Goal: Task Accomplishment & Management: Manage account settings

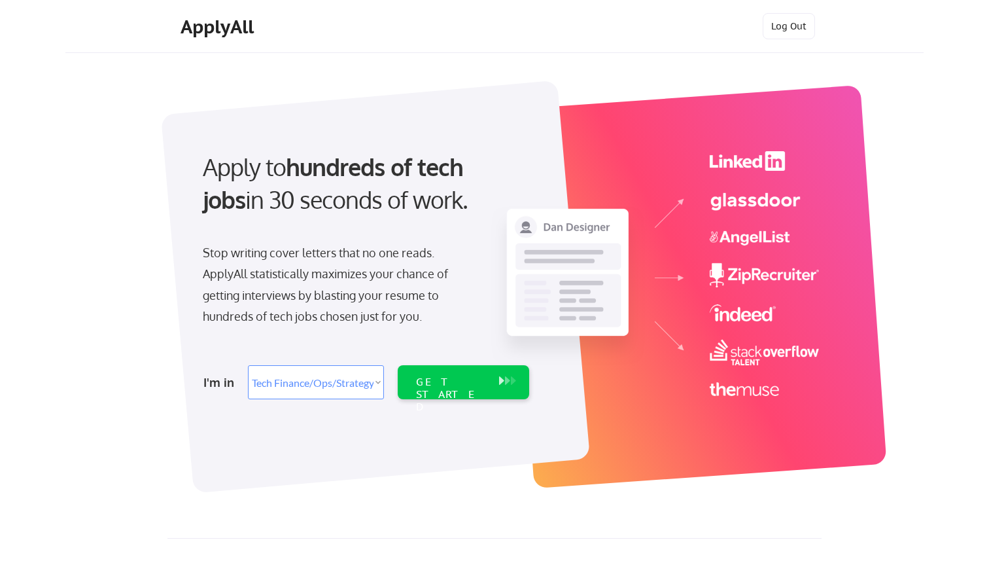
select select ""tech_finance_biz_ops_cos""
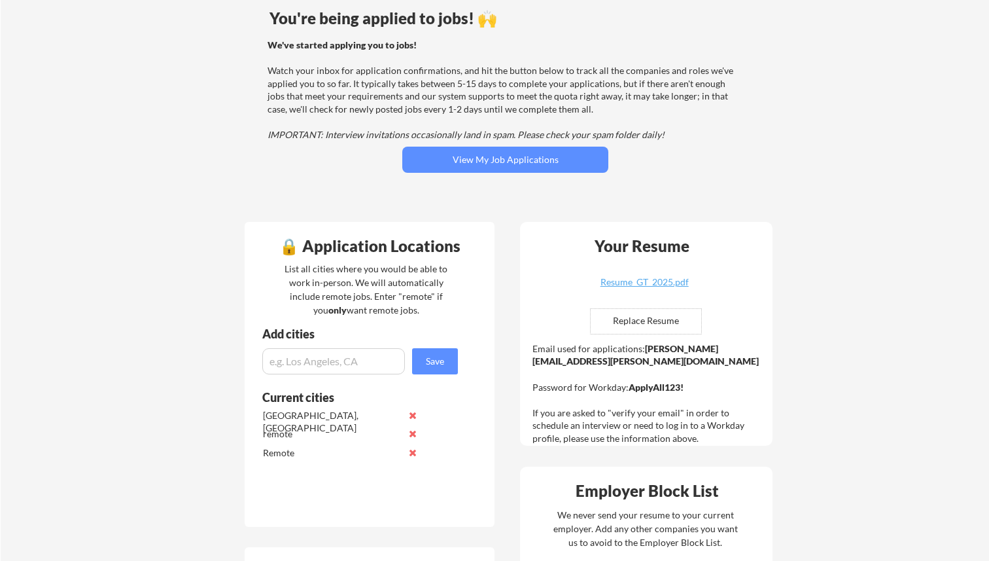
scroll to position [114, 0]
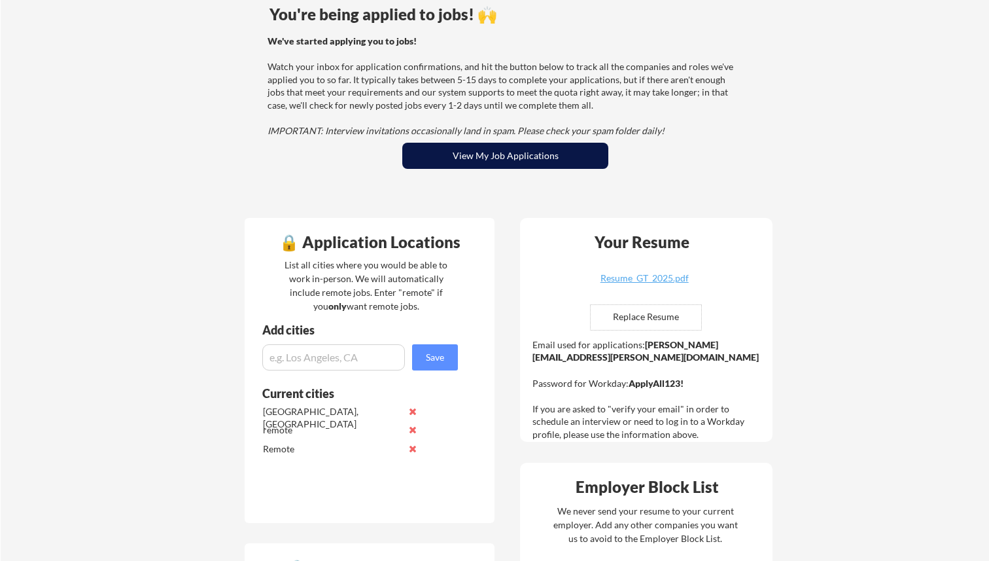
click at [523, 157] on button "View My Job Applications" at bounding box center [505, 156] width 206 height 26
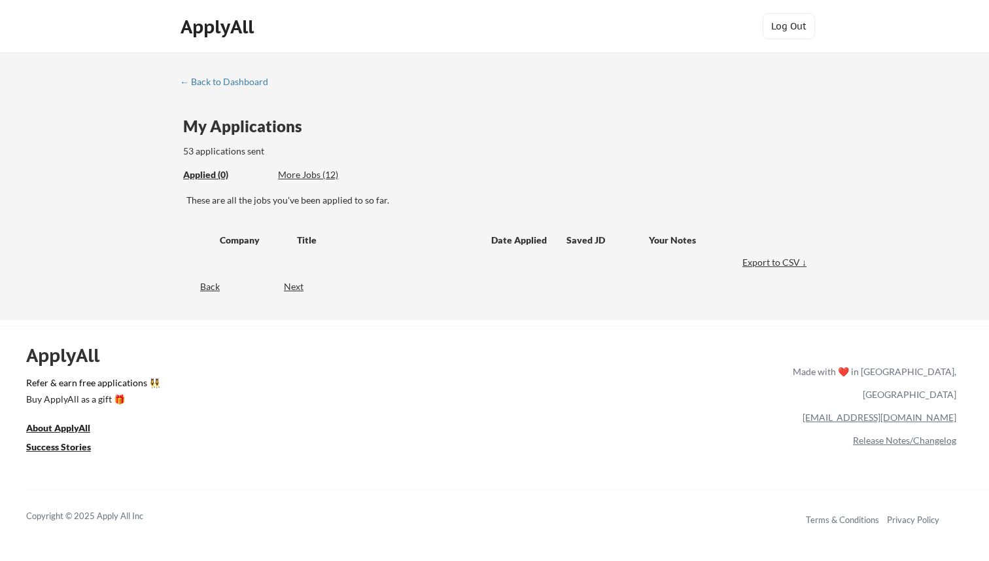
click at [318, 176] on div "More Jobs (12)" at bounding box center [326, 174] width 96 height 13
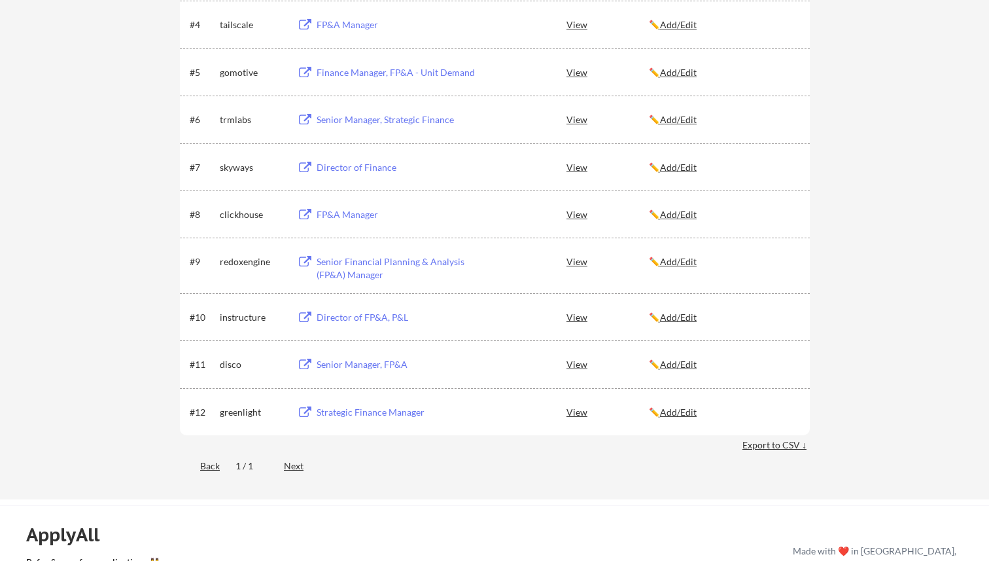
scroll to position [416, 0]
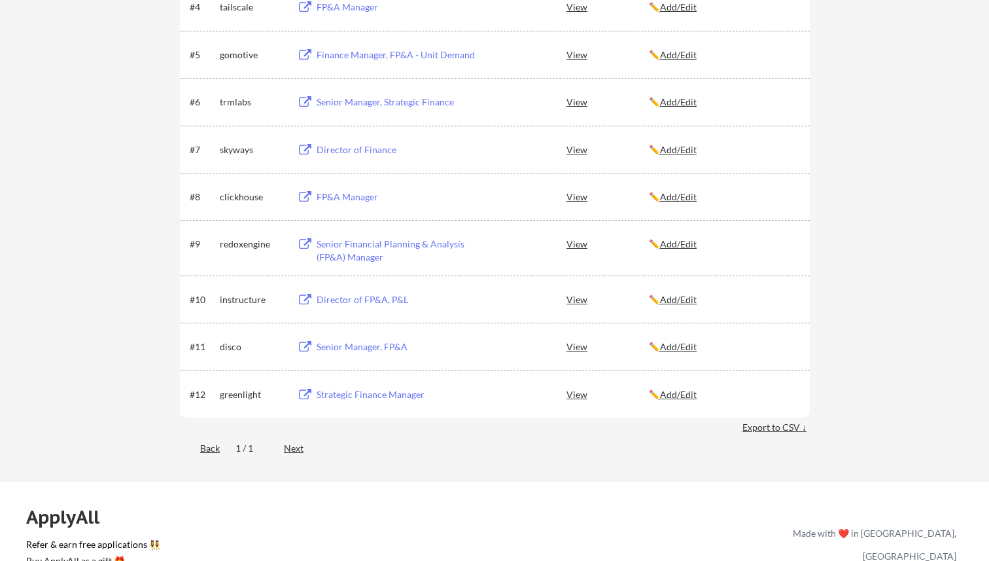
click at [578, 345] on div "View" at bounding box center [608, 346] width 82 height 24
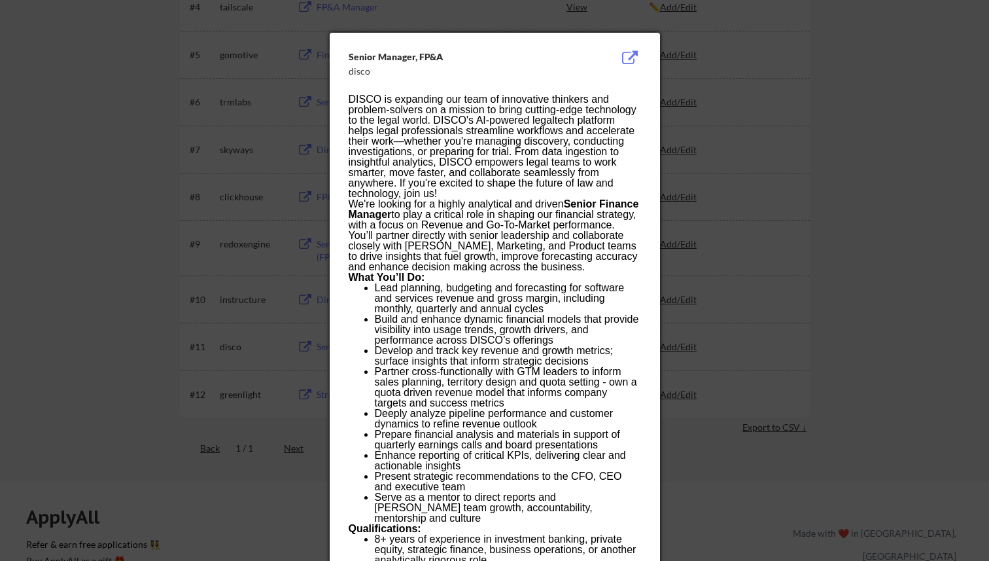
click at [628, 60] on button at bounding box center [630, 58] width 20 height 16
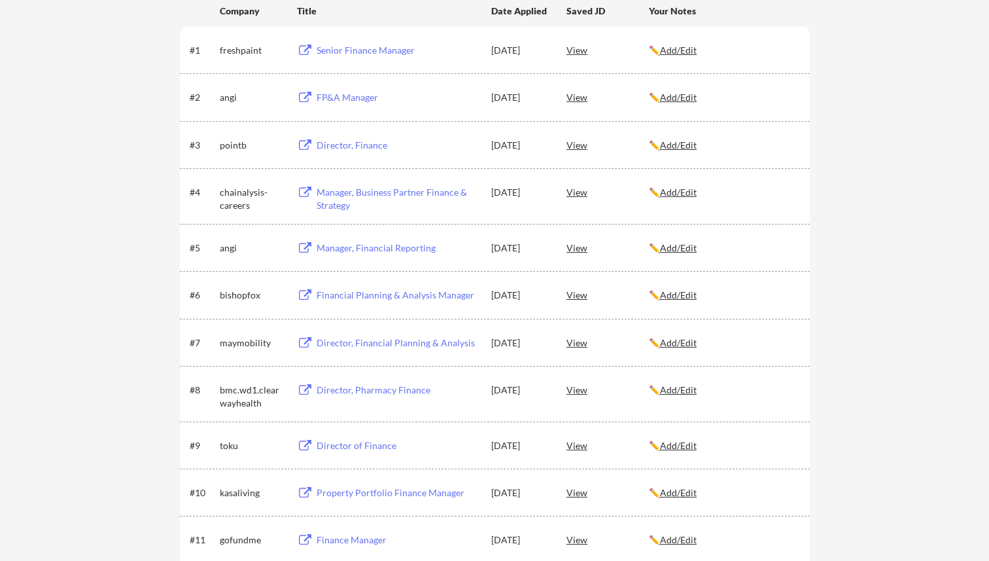
scroll to position [220, 0]
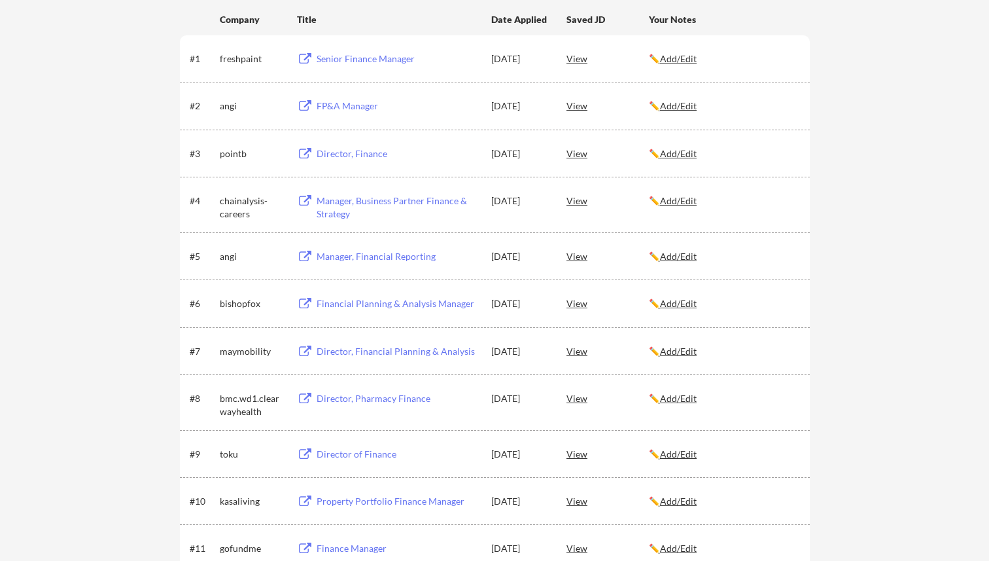
click at [582, 350] on div "View" at bounding box center [608, 351] width 82 height 24
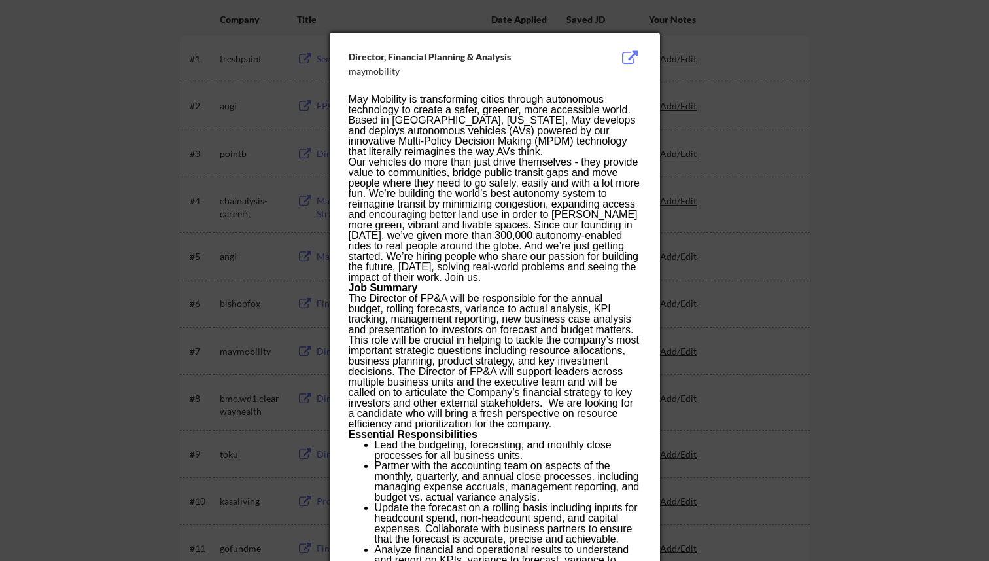
click at [726, 46] on div at bounding box center [494, 280] width 989 height 561
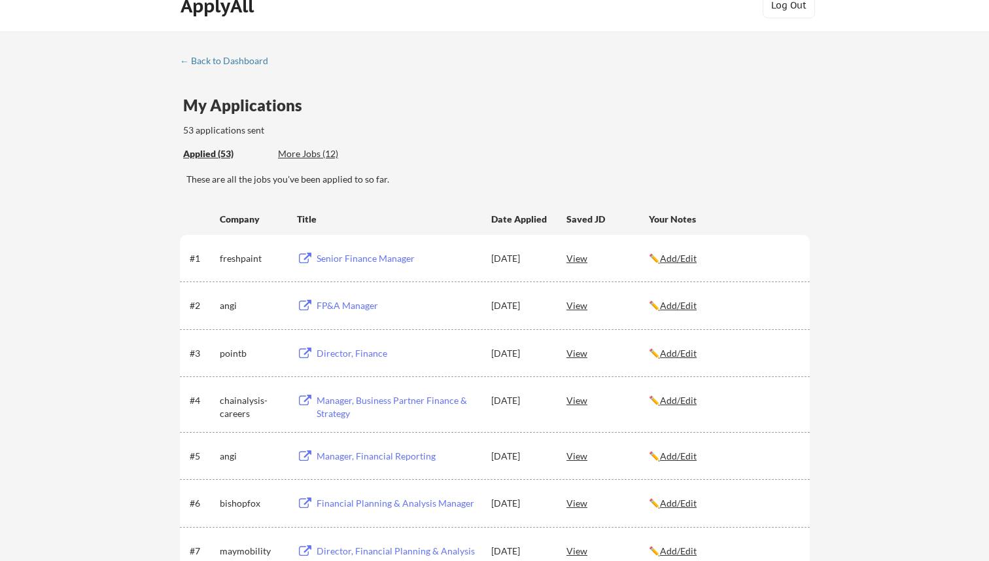
scroll to position [0, 0]
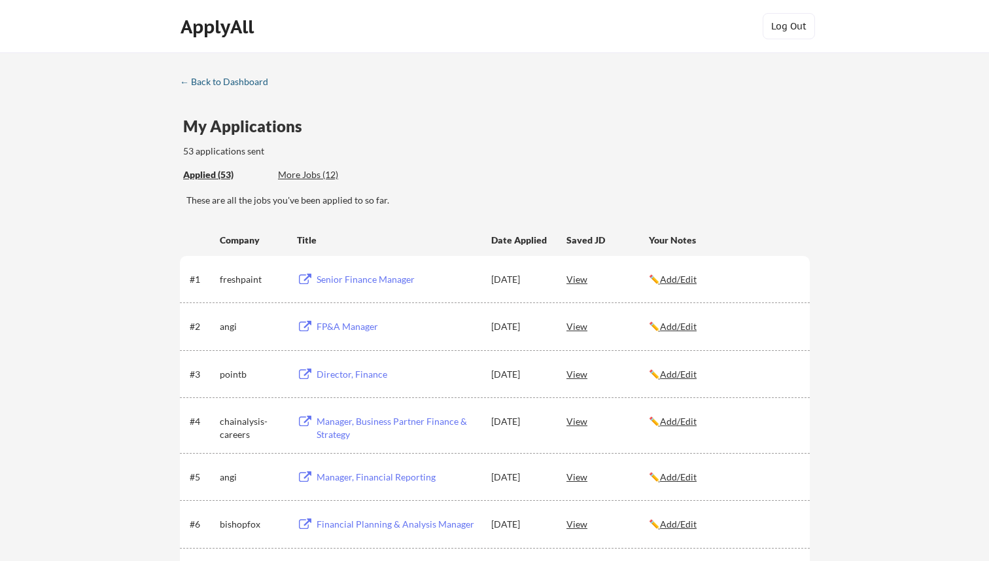
click at [232, 84] on div "← Back to Dashboard" at bounding box center [229, 81] width 98 height 9
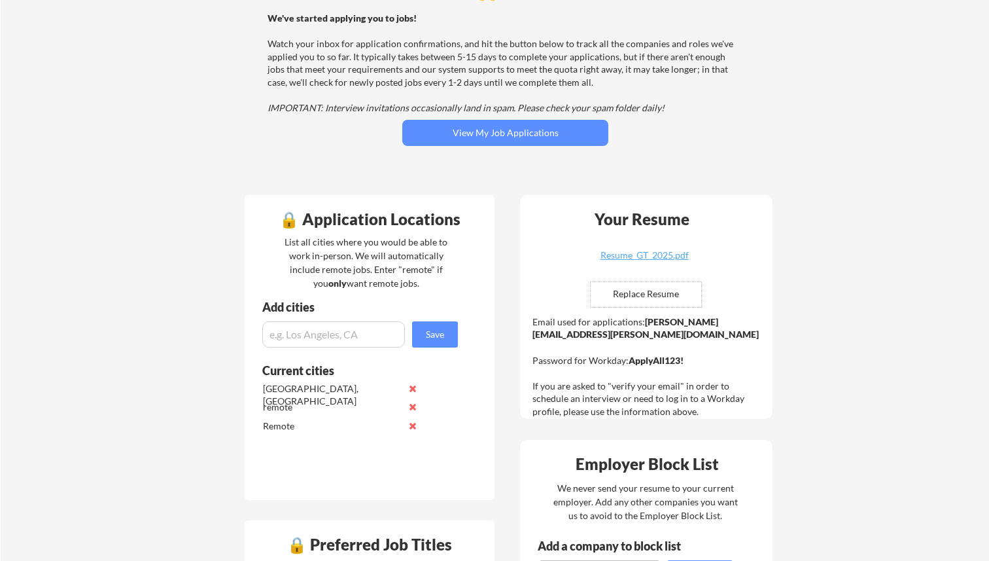
scroll to position [71, 0]
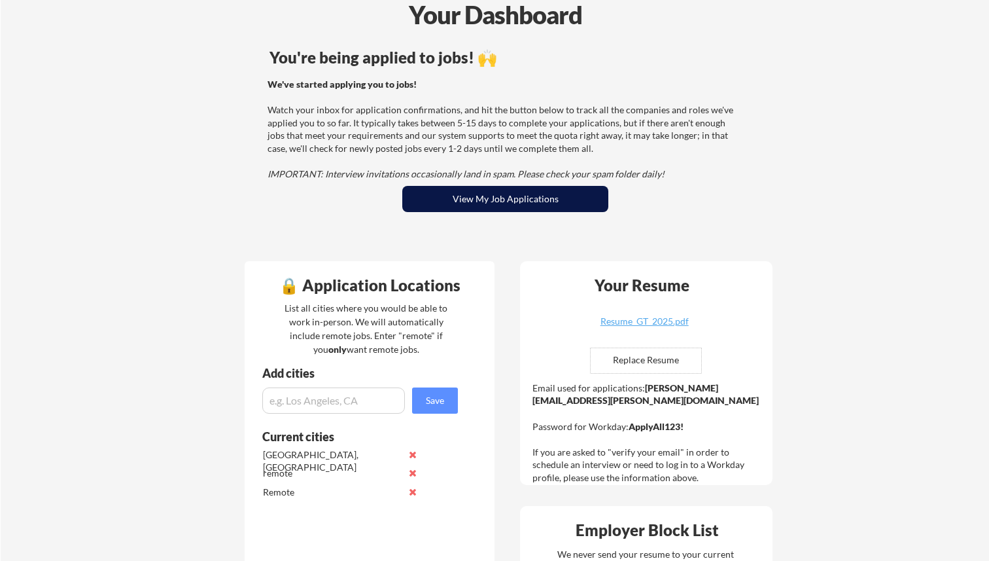
click at [480, 196] on button "View My Job Applications" at bounding box center [505, 199] width 206 height 26
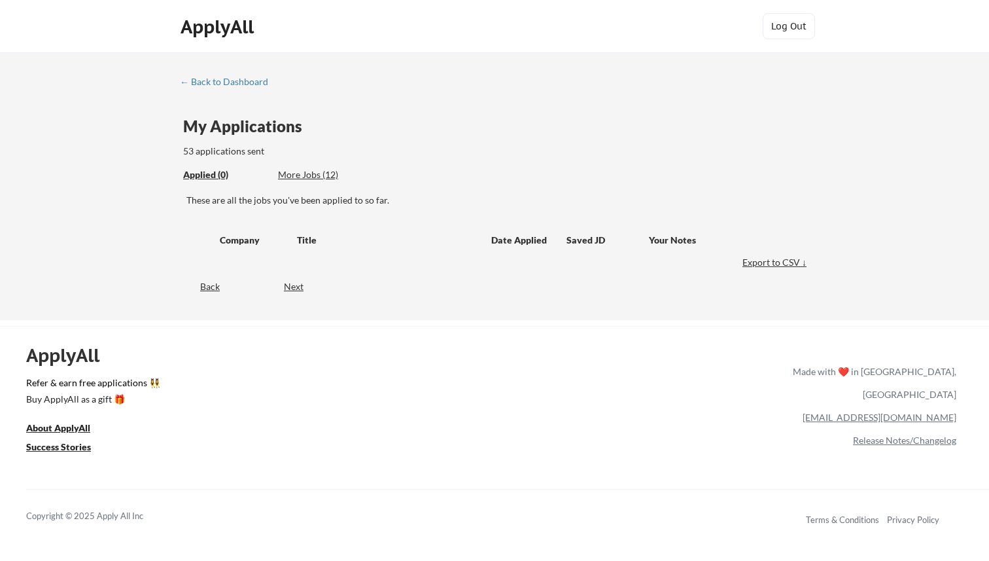
click at [207, 171] on div "Applied (0)" at bounding box center [225, 174] width 85 height 13
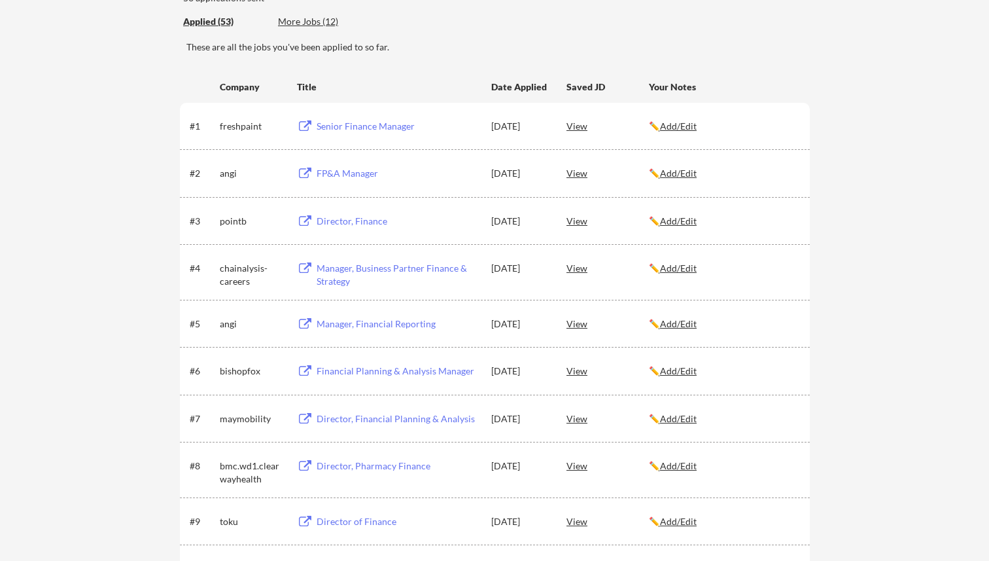
scroll to position [154, 0]
click at [313, 126] on button at bounding box center [305, 126] width 16 height 12
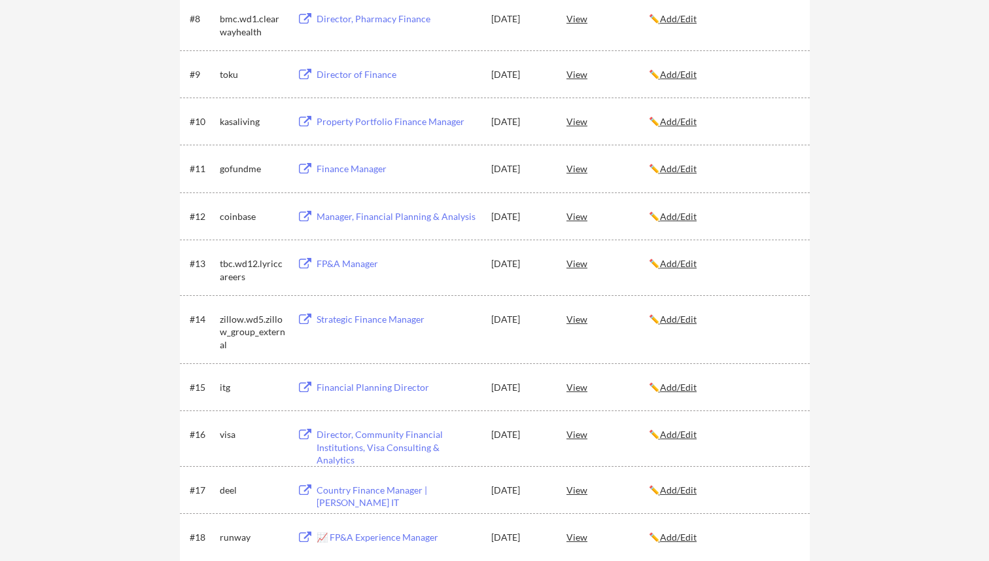
scroll to position [601, 0]
